Goal: Transaction & Acquisition: Download file/media

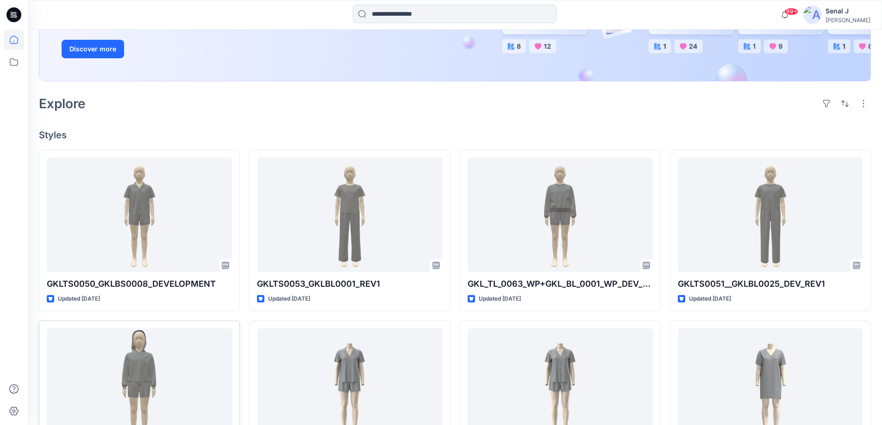
scroll to position [185, 0]
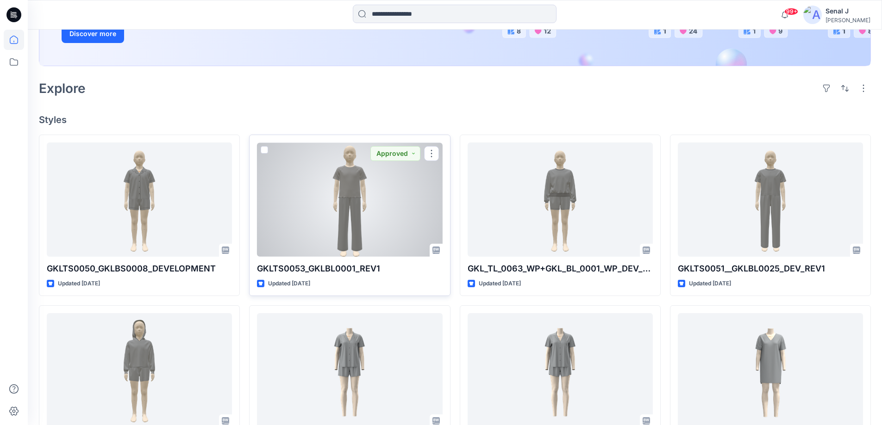
click at [378, 202] on div at bounding box center [349, 200] width 185 height 114
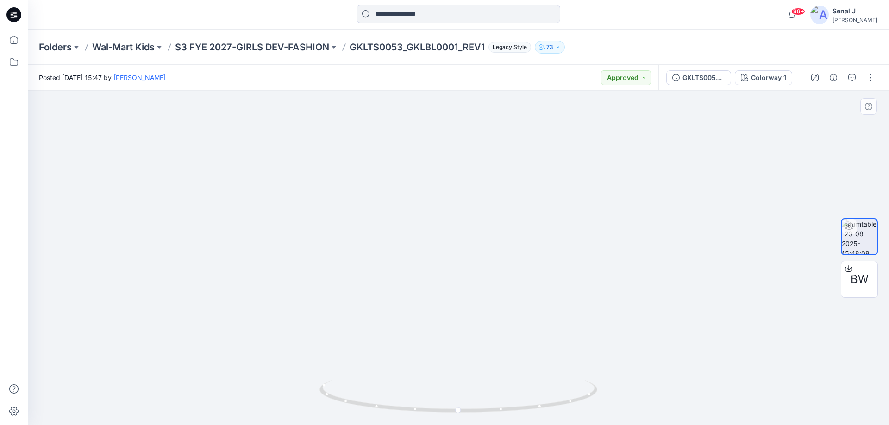
drag, startPoint x: 472, startPoint y: 173, endPoint x: 483, endPoint y: 263, distance: 90.9
click at [482, 263] on img at bounding box center [458, 187] width 425 height 475
click at [856, 278] on span "BW" at bounding box center [859, 279] width 18 height 17
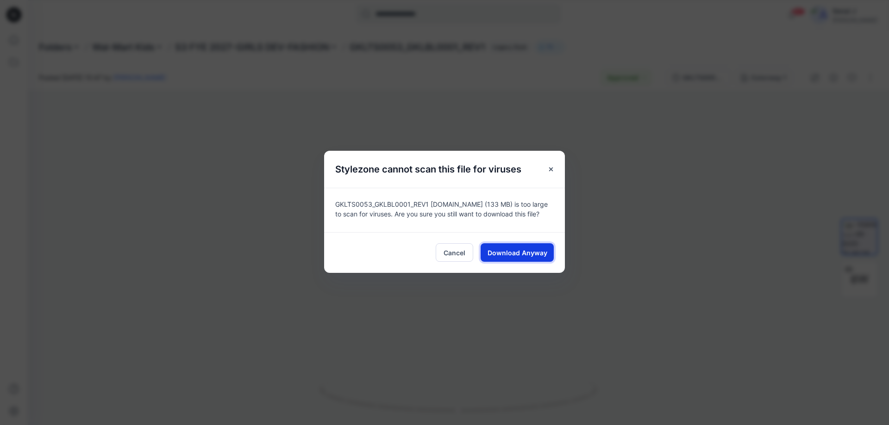
click at [507, 249] on span "Download Anyway" at bounding box center [517, 253] width 60 height 10
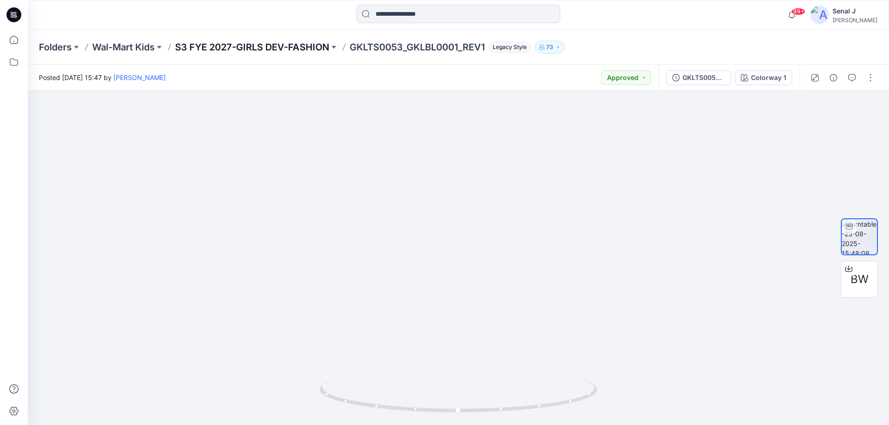
click at [233, 49] on p "S3 FYE 2027-GIRLS DEV-FASHION" at bounding box center [252, 47] width 154 height 13
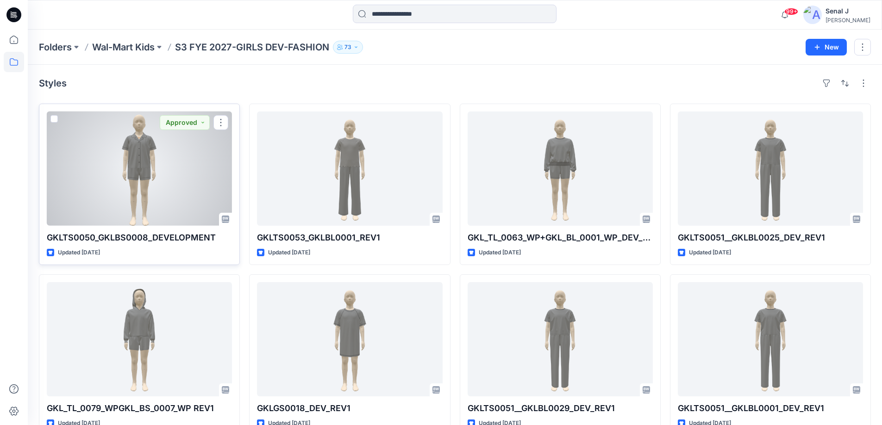
click at [137, 172] on div at bounding box center [139, 169] width 185 height 114
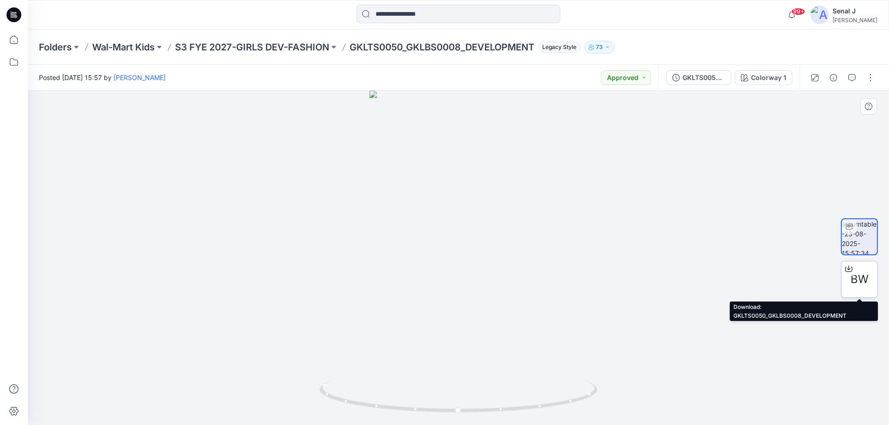
click at [855, 278] on span "BW" at bounding box center [859, 279] width 18 height 17
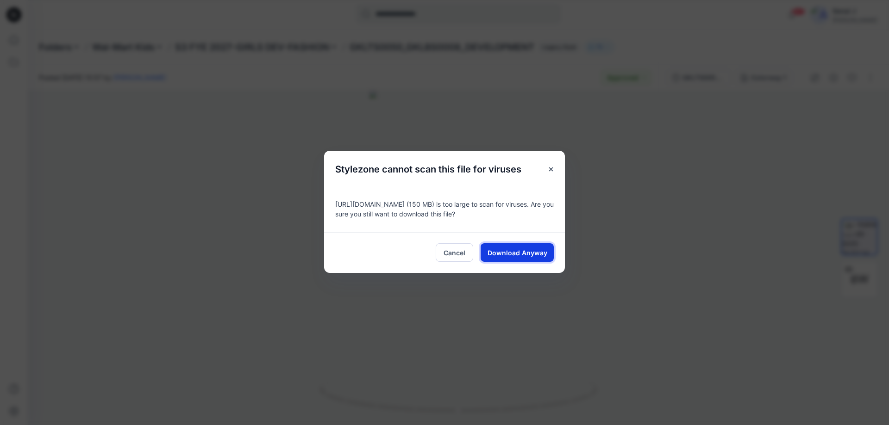
click at [512, 249] on span "Download Anyway" at bounding box center [517, 253] width 60 height 10
